Goal: Share content: Share content

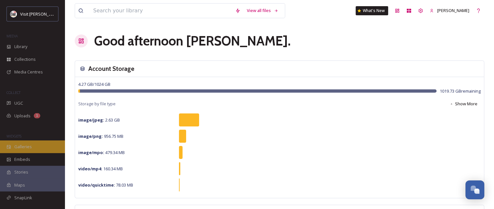
click at [23, 148] on span "Galleries" at bounding box center [23, 146] width 18 height 6
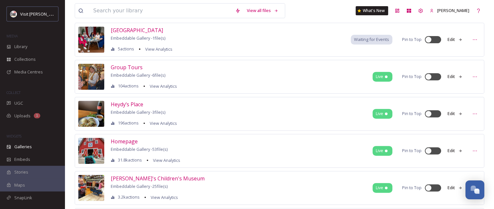
scroll to position [292, 0]
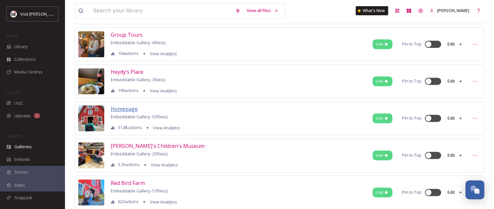
click at [123, 107] on span "Homepage" at bounding box center [124, 108] width 27 height 7
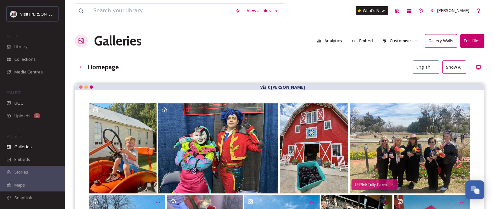
click at [330, 39] on button "Analytics" at bounding box center [328, 40] width 31 height 13
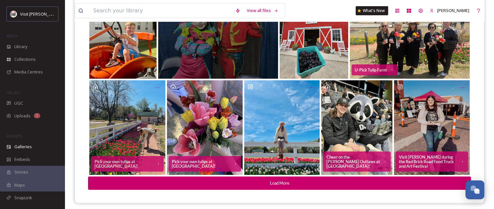
scroll to position [118, 0]
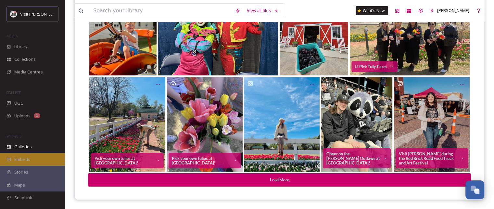
click at [25, 159] on span "Embeds" at bounding box center [22, 159] width 16 height 6
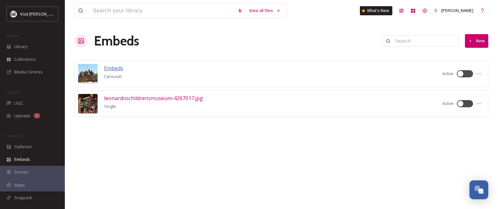
click at [115, 67] on span "Embeds" at bounding box center [113, 68] width 19 height 7
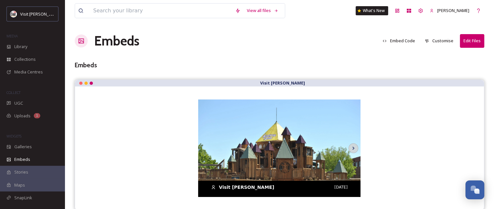
scroll to position [1, 0]
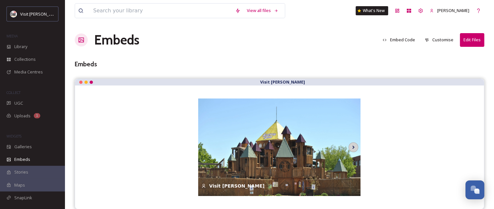
click at [350, 146] on icon at bounding box center [353, 147] width 9 height 10
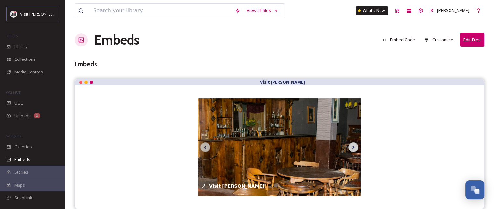
click at [350, 146] on icon at bounding box center [353, 147] width 9 height 10
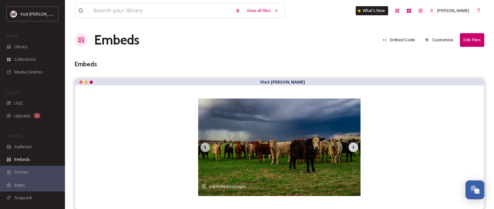
click at [350, 146] on icon at bounding box center [353, 147] width 9 height 10
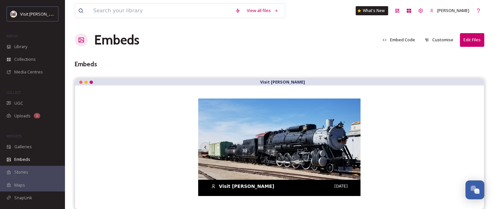
click at [350, 146] on img at bounding box center [279, 159] width 162 height 122
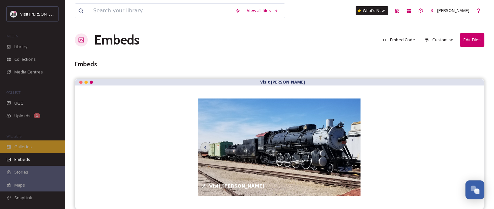
click at [20, 146] on span "Galleries" at bounding box center [23, 146] width 18 height 6
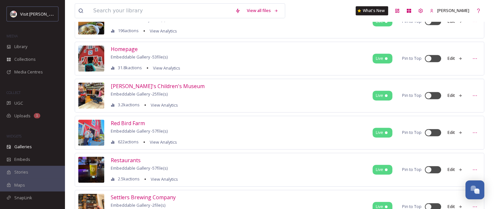
scroll to position [337, 0]
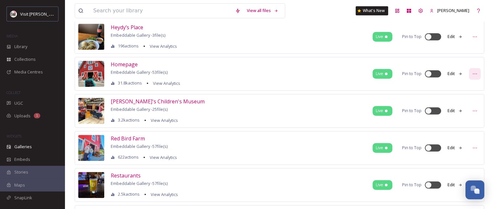
click at [476, 73] on icon at bounding box center [474, 73] width 5 height 5
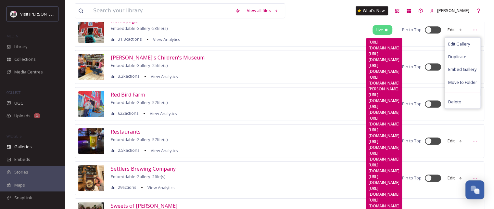
scroll to position [369, 0]
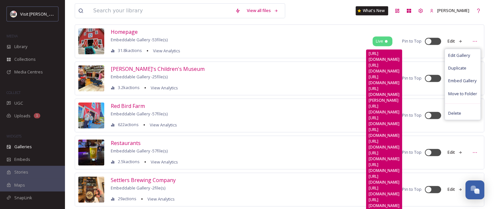
click at [368, 115] on div "[URL][DOMAIN_NAME]" at bounding box center [383, 121] width 31 height 12
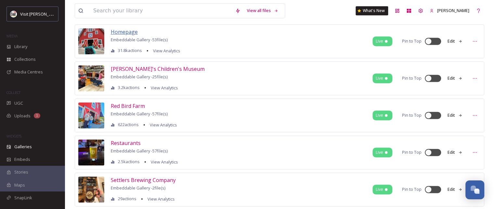
click at [135, 30] on span "Homepage" at bounding box center [124, 31] width 27 height 7
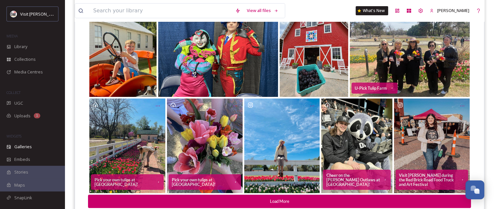
scroll to position [118, 0]
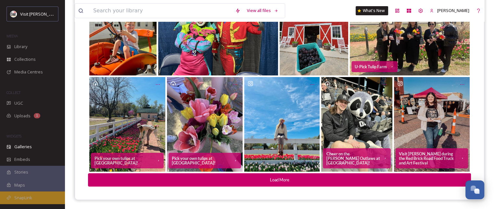
click at [22, 197] on span "SnapLink" at bounding box center [23, 197] width 18 height 6
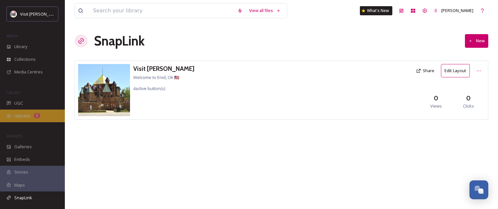
click at [21, 113] on span "Uploads" at bounding box center [22, 116] width 16 height 6
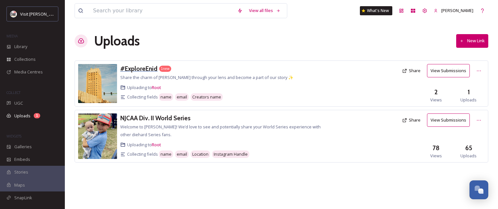
click at [145, 67] on h3 "#ExploreEnid" at bounding box center [138, 69] width 37 height 8
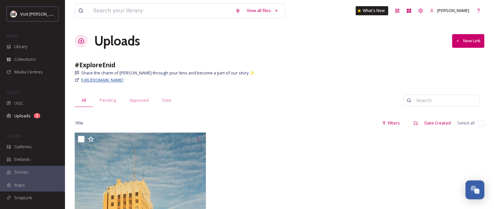
drag, startPoint x: 169, startPoint y: 81, endPoint x: 82, endPoint y: 83, distance: 87.0
click at [82, 83] on div "[URL][DOMAIN_NAME]" at bounding box center [279, 80] width 409 height 8
copy span "[URL][DOMAIN_NAME]"
